Goal: Information Seeking & Learning: Learn about a topic

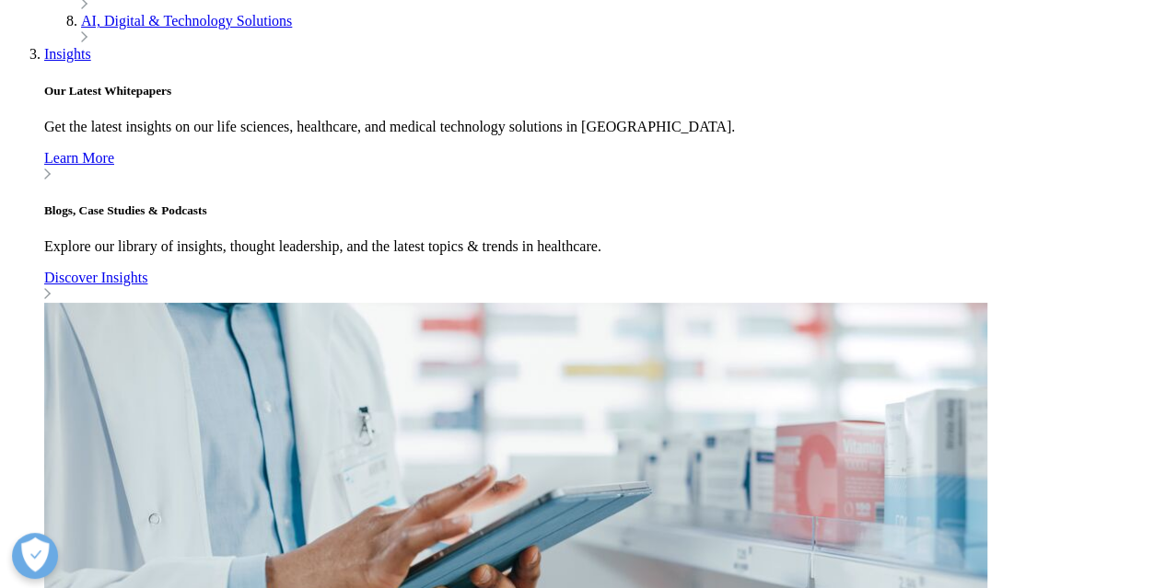
scroll to position [1565, 0]
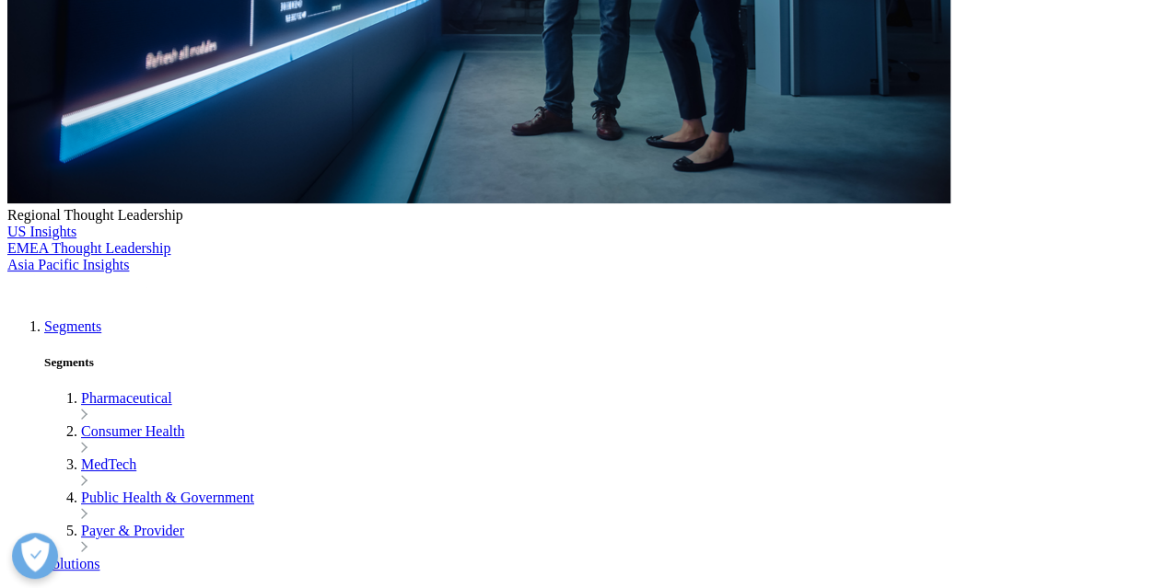
scroll to position [250, 0]
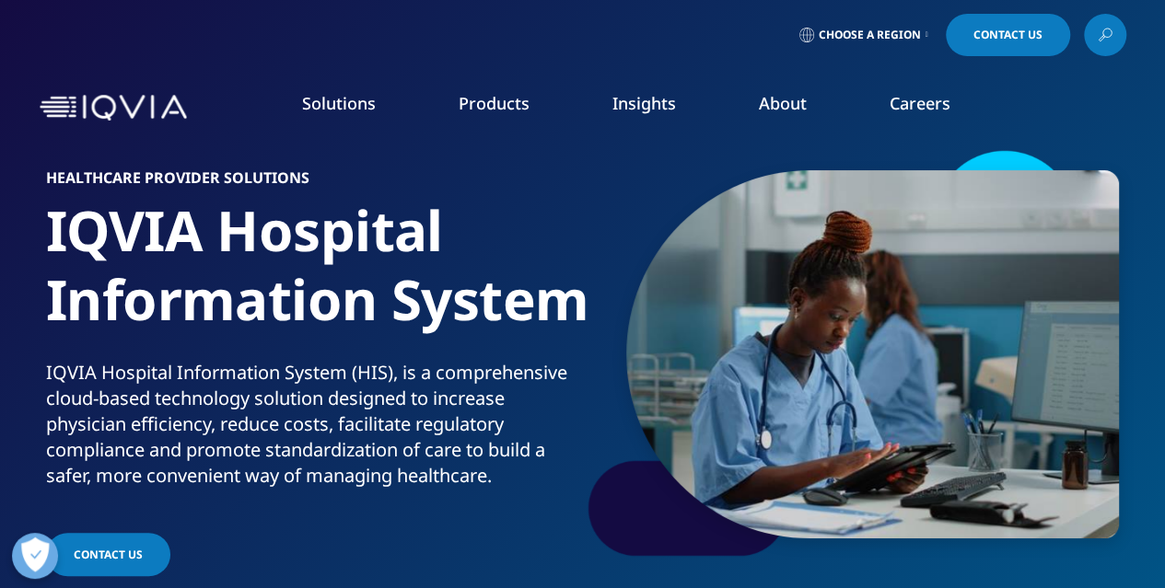
click at [870, 35] on span "Choose a Region" at bounding box center [869, 35] width 102 height 15
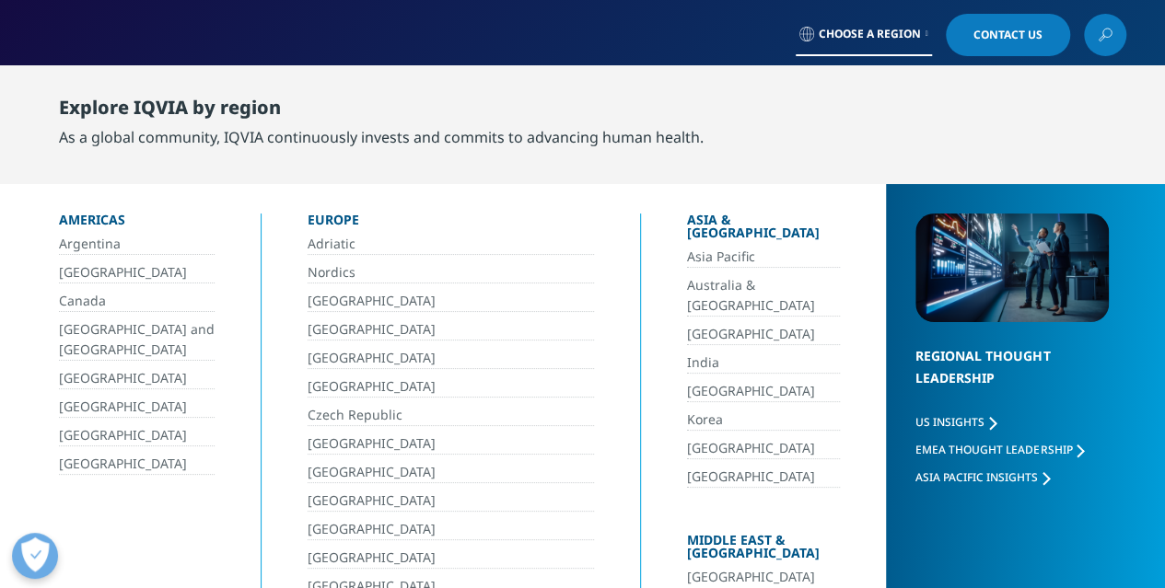
click at [870, 35] on span "Choose a Region" at bounding box center [869, 34] width 102 height 15
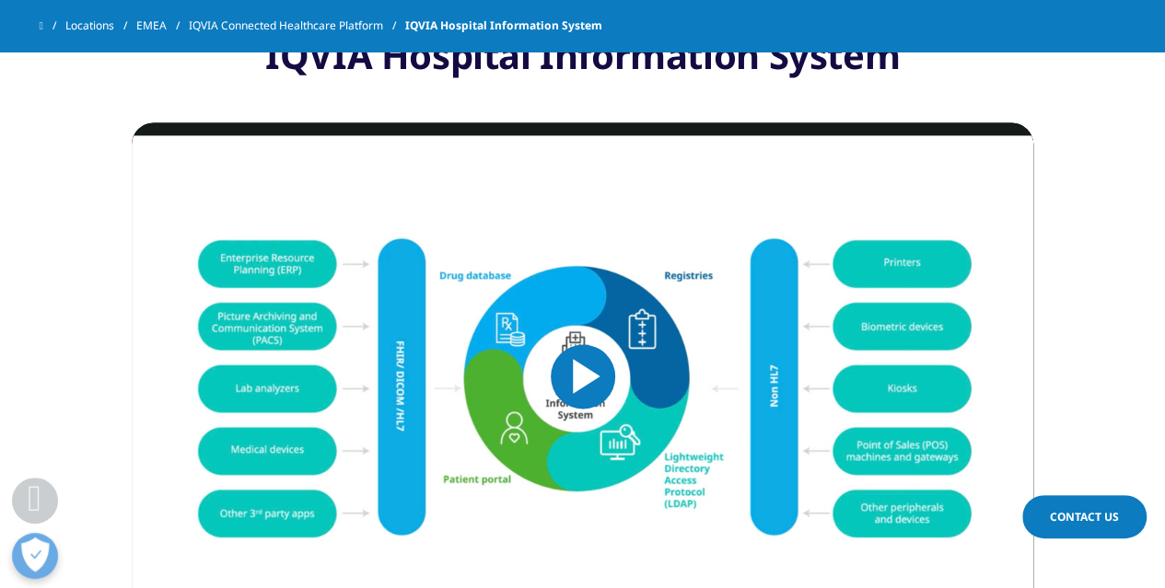
scroll to position [1381, 0]
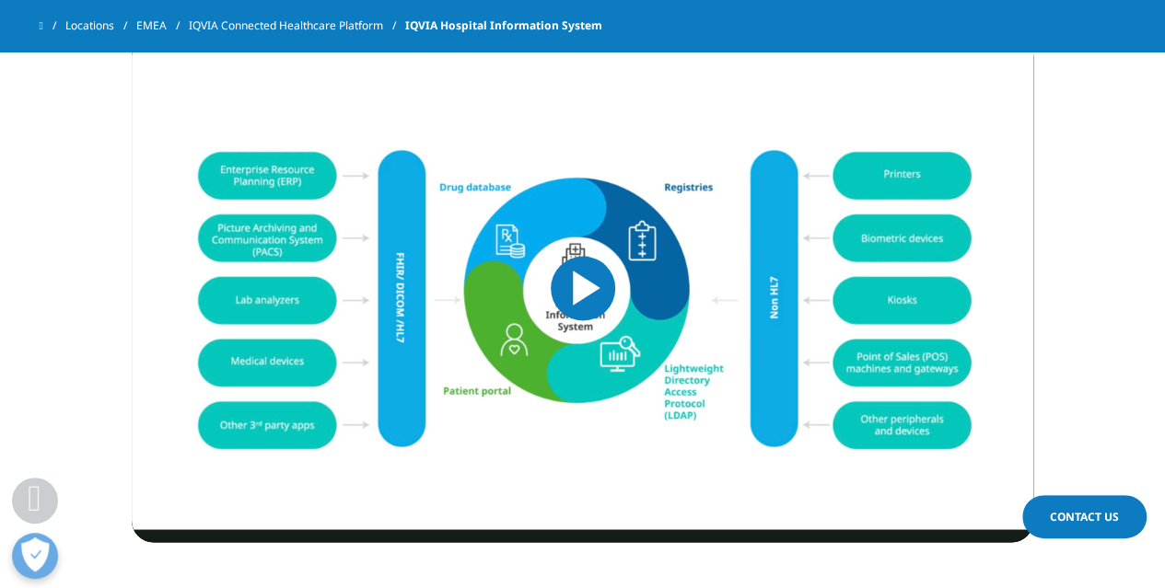
click at [583, 288] on span "Video Player" at bounding box center [583, 288] width 0 height 0
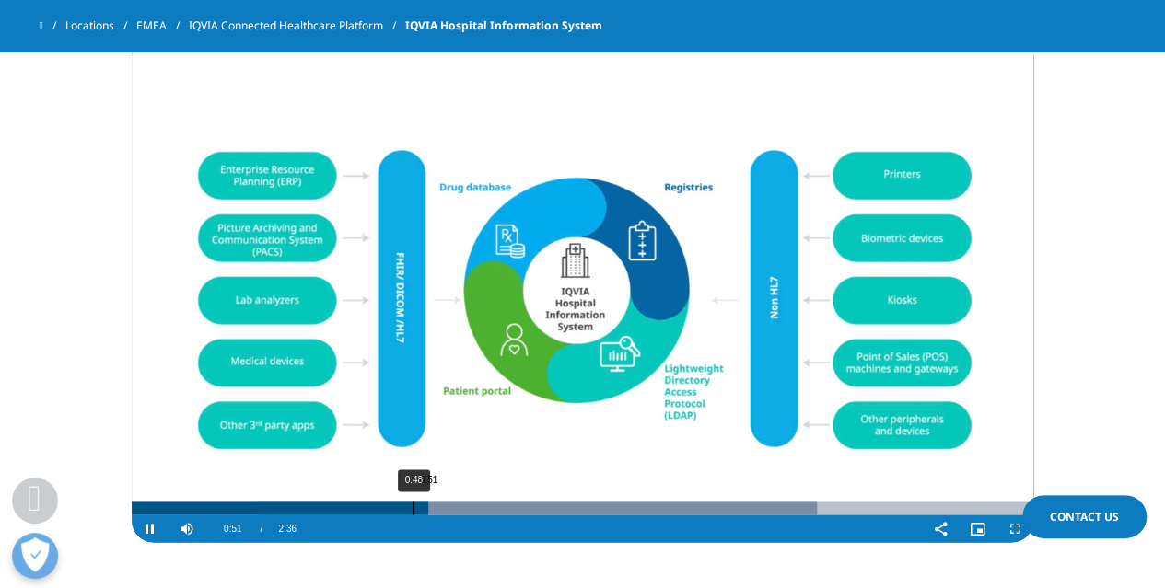
click at [412, 507] on div "0:48" at bounding box center [412, 508] width 1 height 14
click at [395, 501] on div "0:45" at bounding box center [395, 508] width 1 height 14
click at [380, 509] on div "0:43" at bounding box center [379, 508] width 1 height 14
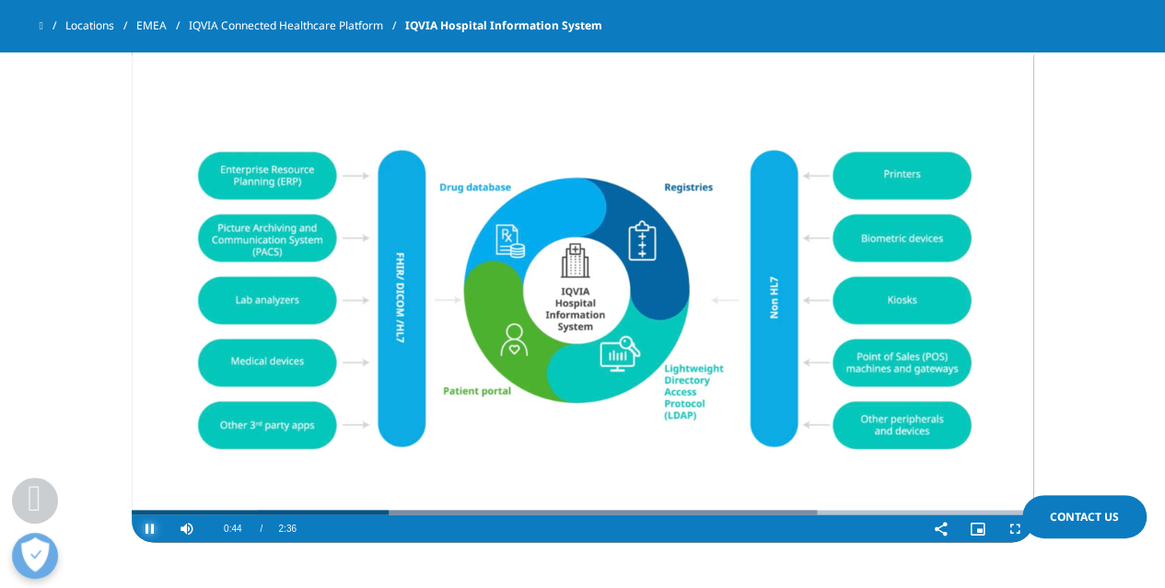
click at [149, 528] on span "Video Player" at bounding box center [150, 528] width 37 height 0
click at [151, 528] on span "Video Player" at bounding box center [150, 528] width 37 height 0
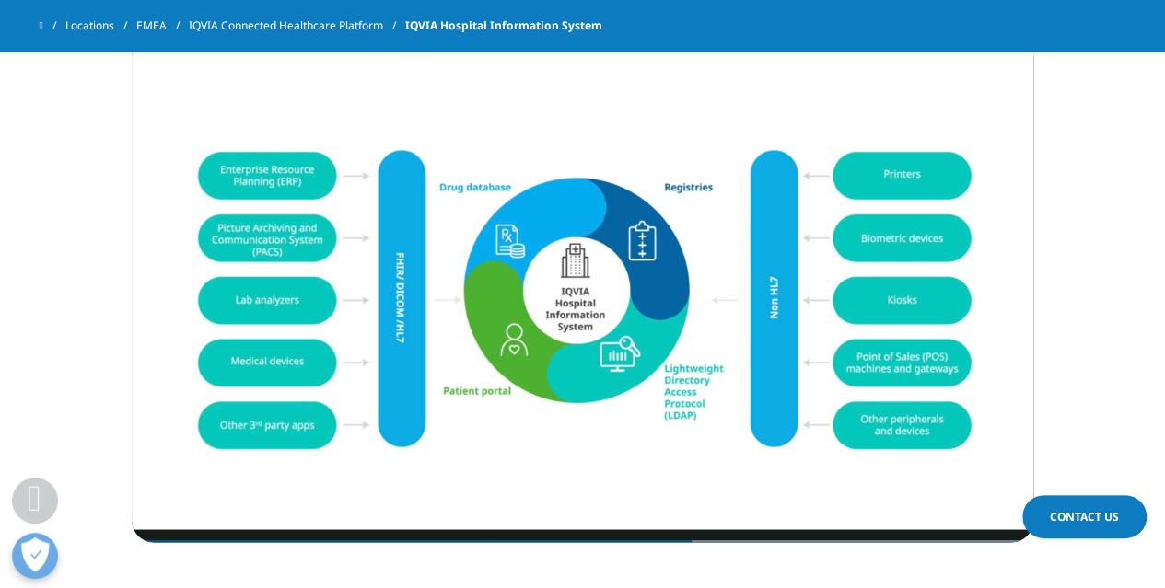
click at [1109, 163] on section "IQVIA Hospital Information System Video Player is loading. Play Video Pause Ski…" at bounding box center [582, 246] width 1165 height 760
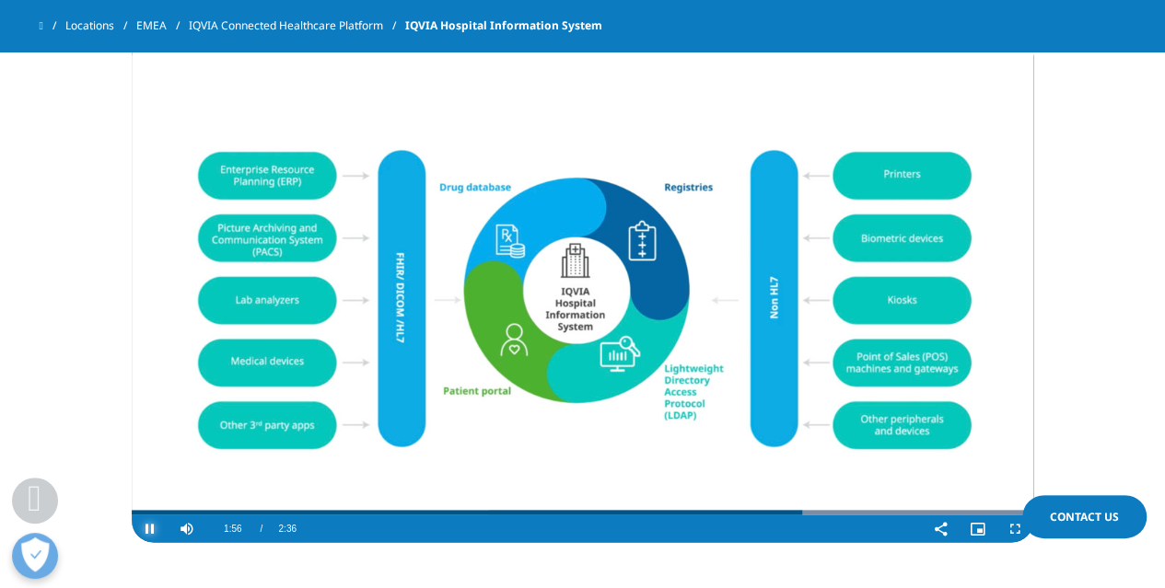
click at [144, 528] on span "Video Player" at bounding box center [150, 528] width 37 height 0
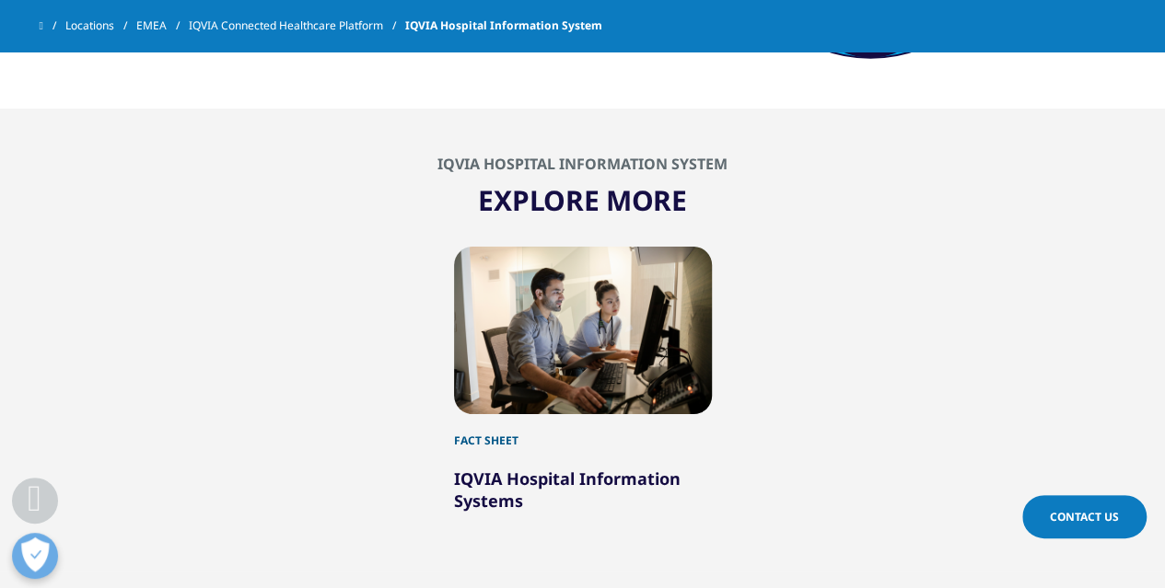
scroll to position [2541, 0]
click at [604, 314] on div at bounding box center [583, 332] width 258 height 168
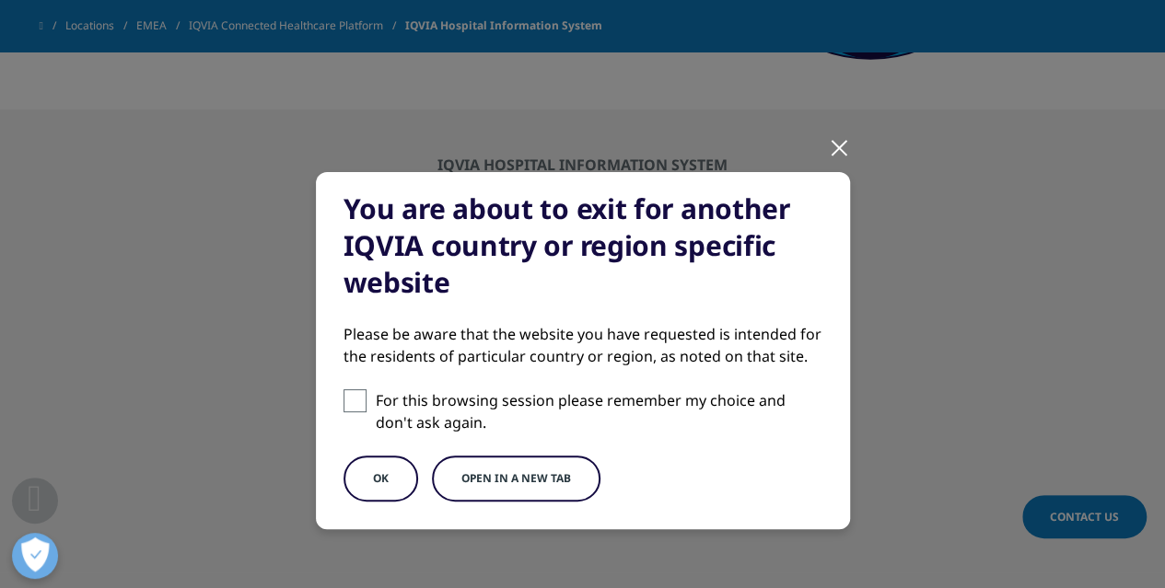
click at [835, 143] on div at bounding box center [839, 147] width 21 height 51
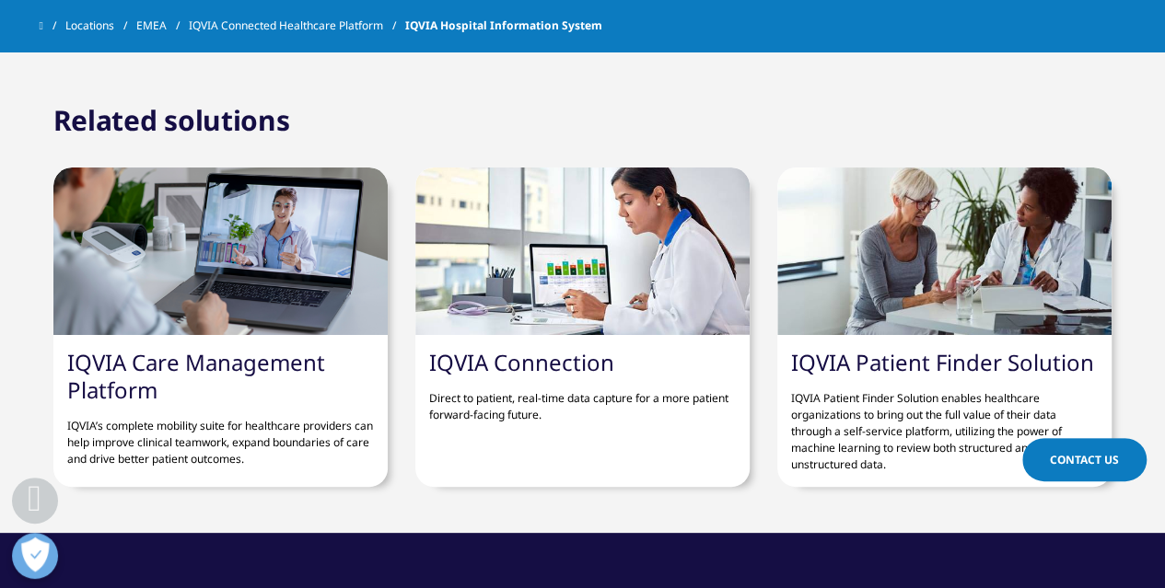
scroll to position [3094, 0]
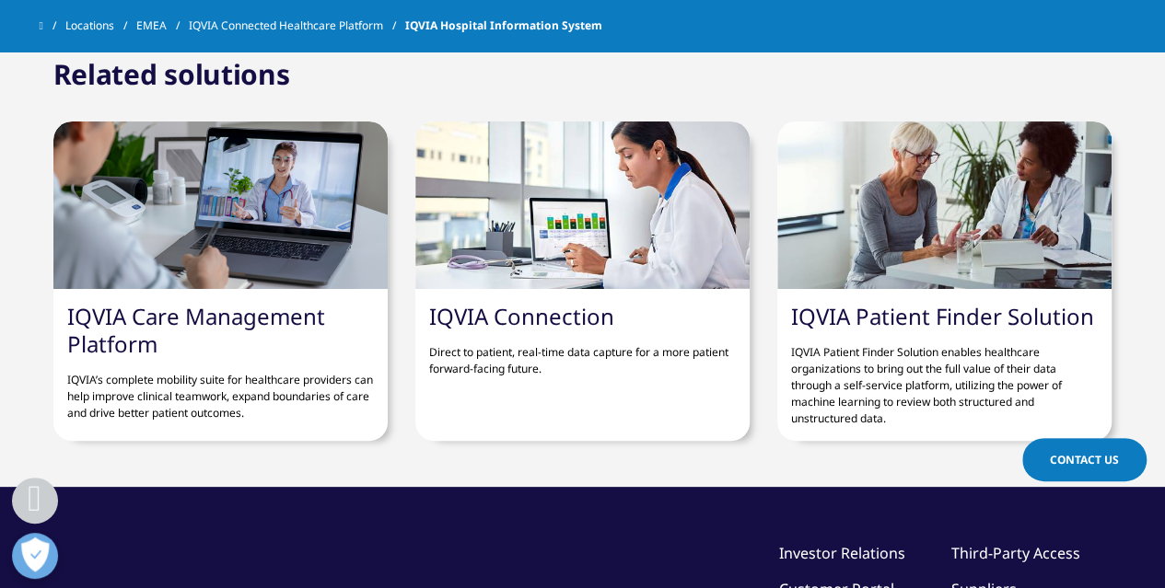
click at [672, 463] on section "Related solutions IQVIA Care Management Platform IQVIA’s complete mobility suit…" at bounding box center [582, 253] width 1165 height 467
click at [548, 314] on link "IQVIA Connection" at bounding box center [521, 316] width 185 height 30
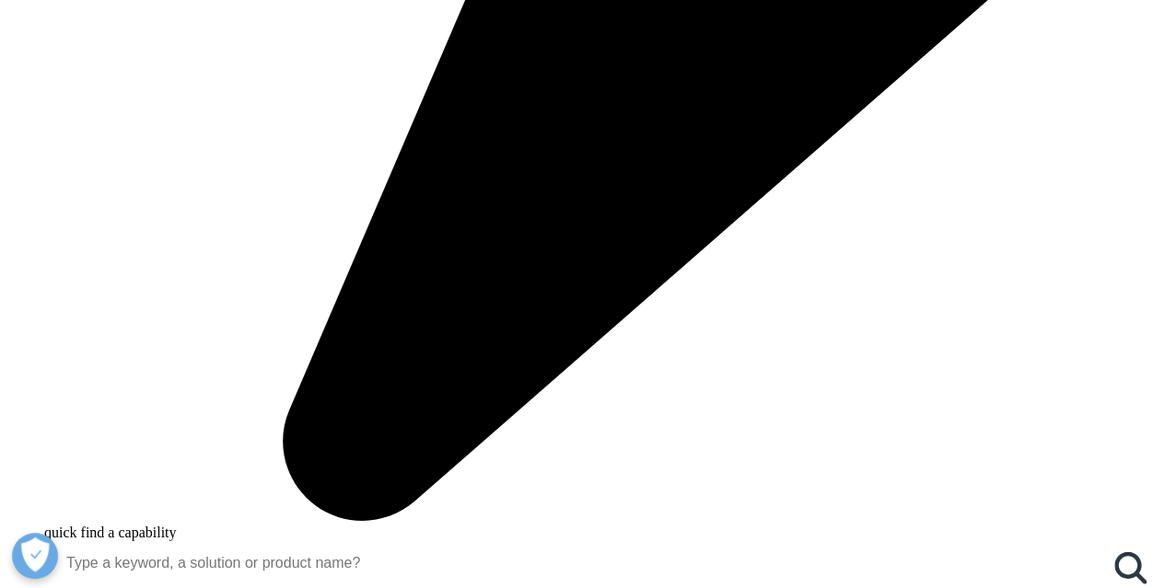
scroll to position [1933, 0]
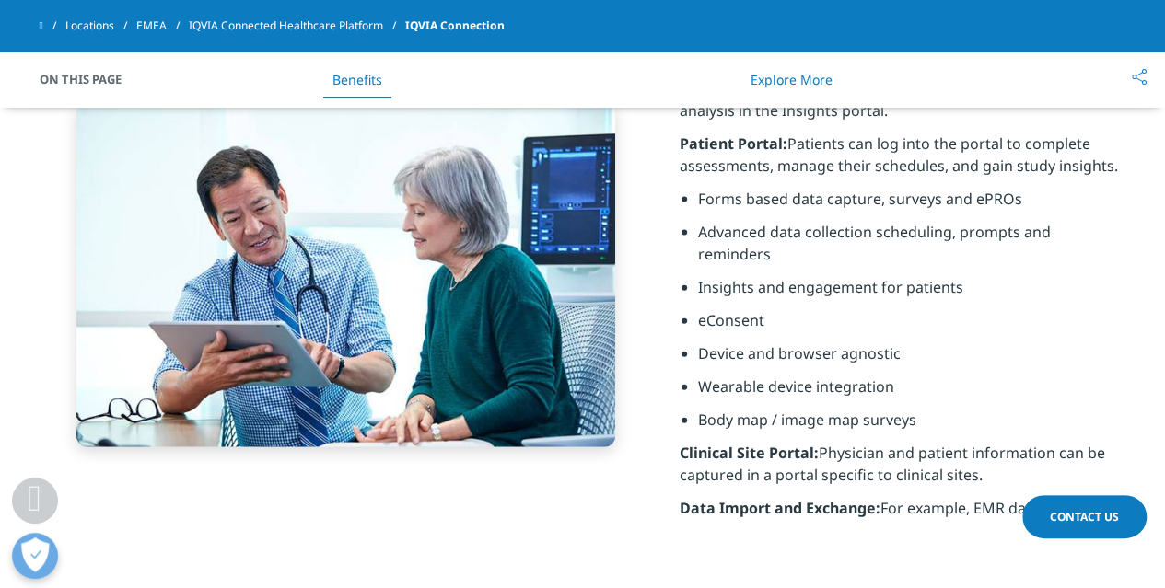
click at [797, 76] on link "Explore More" at bounding box center [791, 79] width 82 height 17
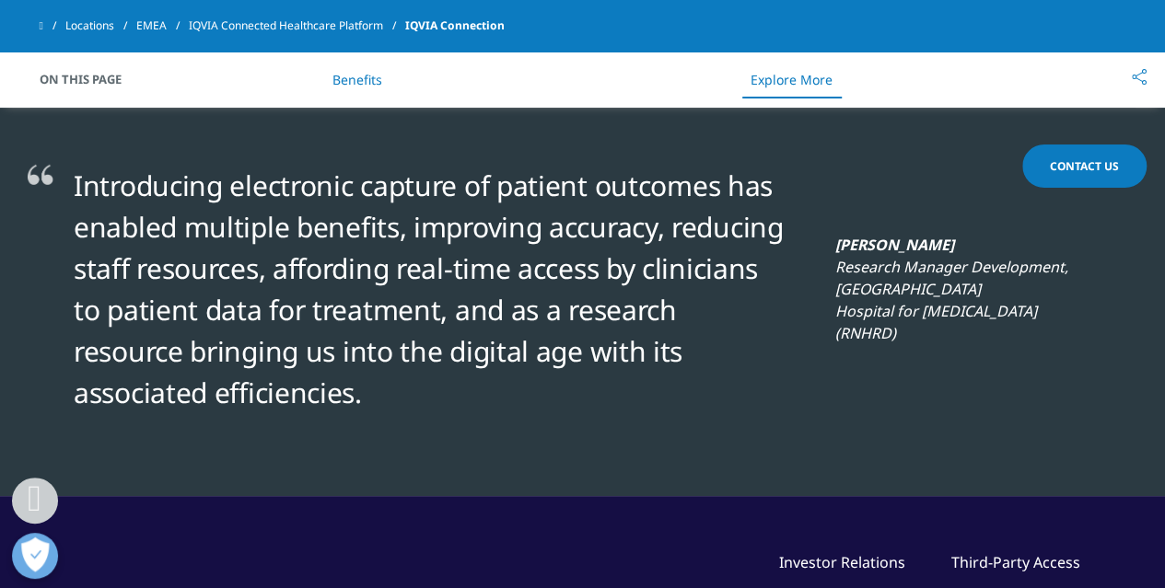
scroll to position [3288, 0]
